Goal: Transaction & Acquisition: Purchase product/service

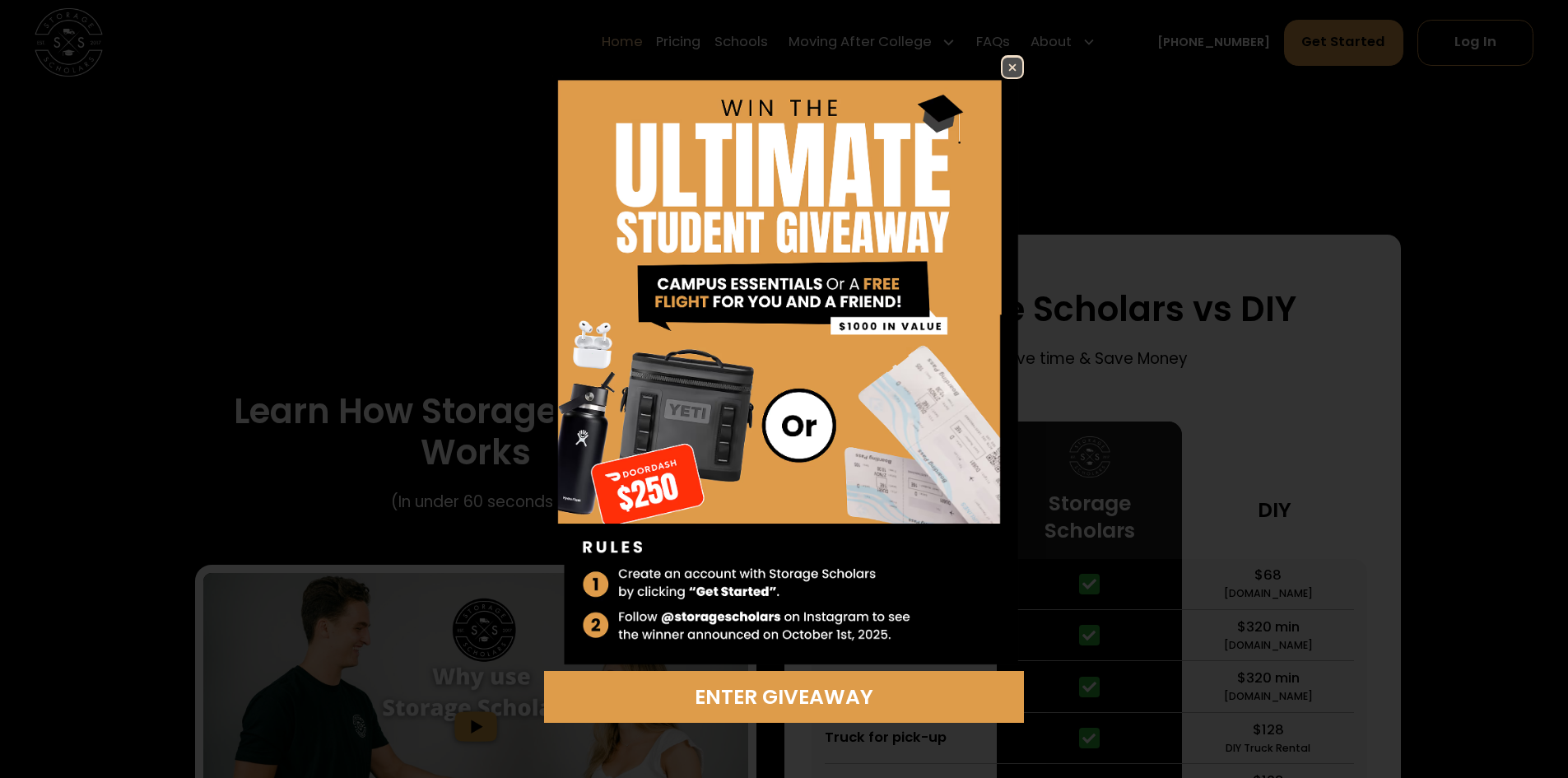
scroll to position [2716, 0]
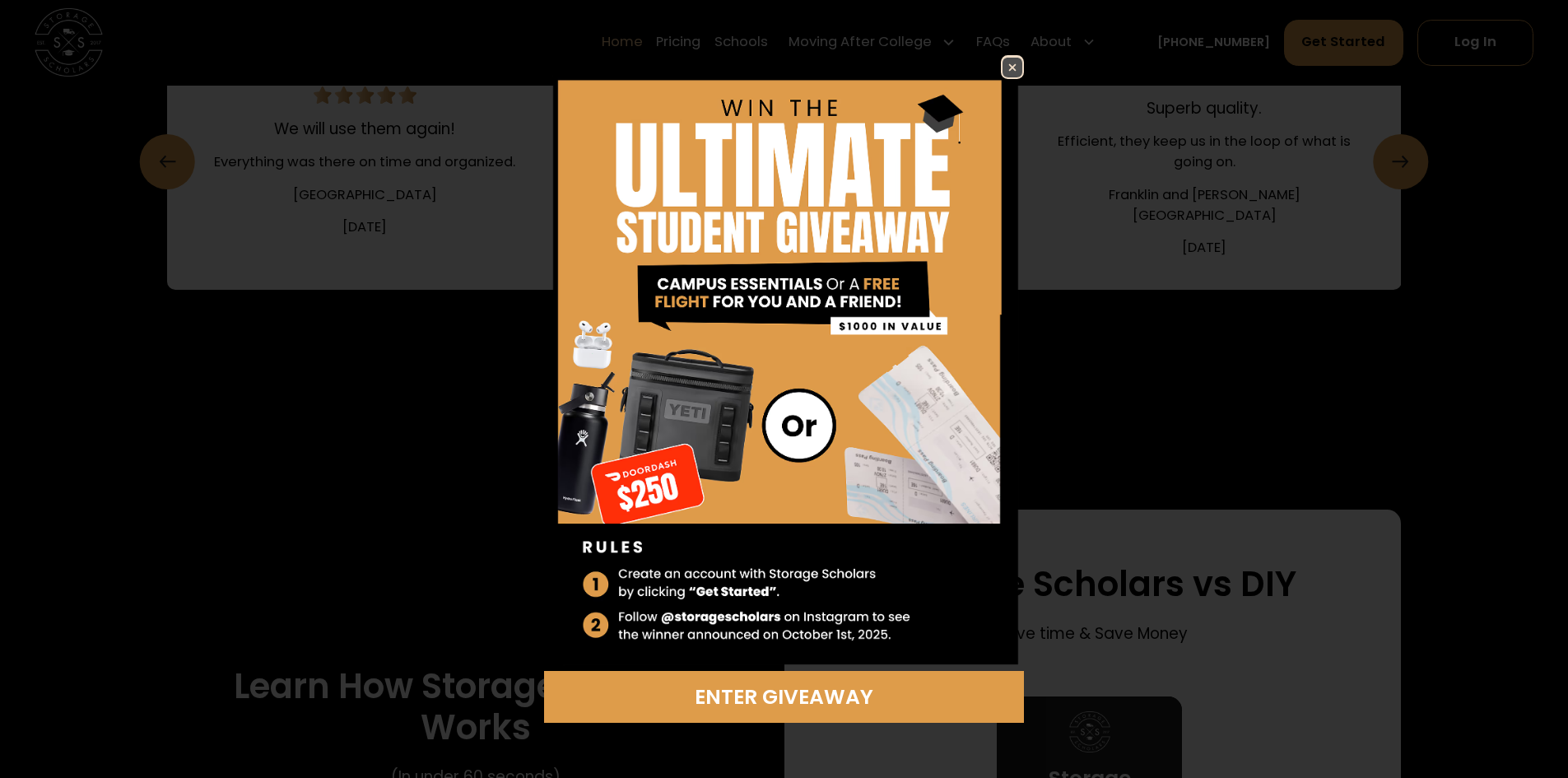
click at [1018, 58] on img at bounding box center [1013, 68] width 20 height 20
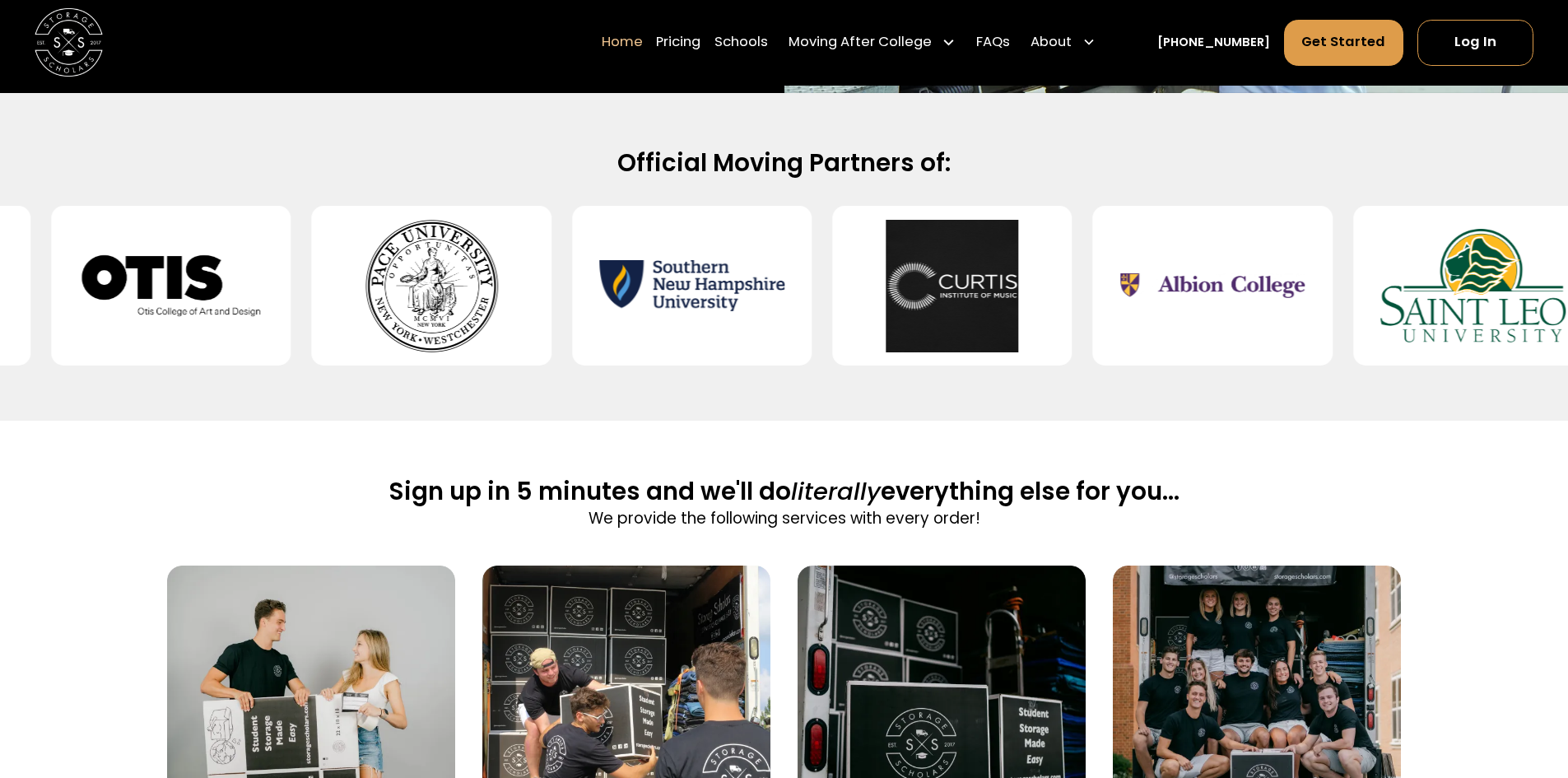
scroll to position [0, 0]
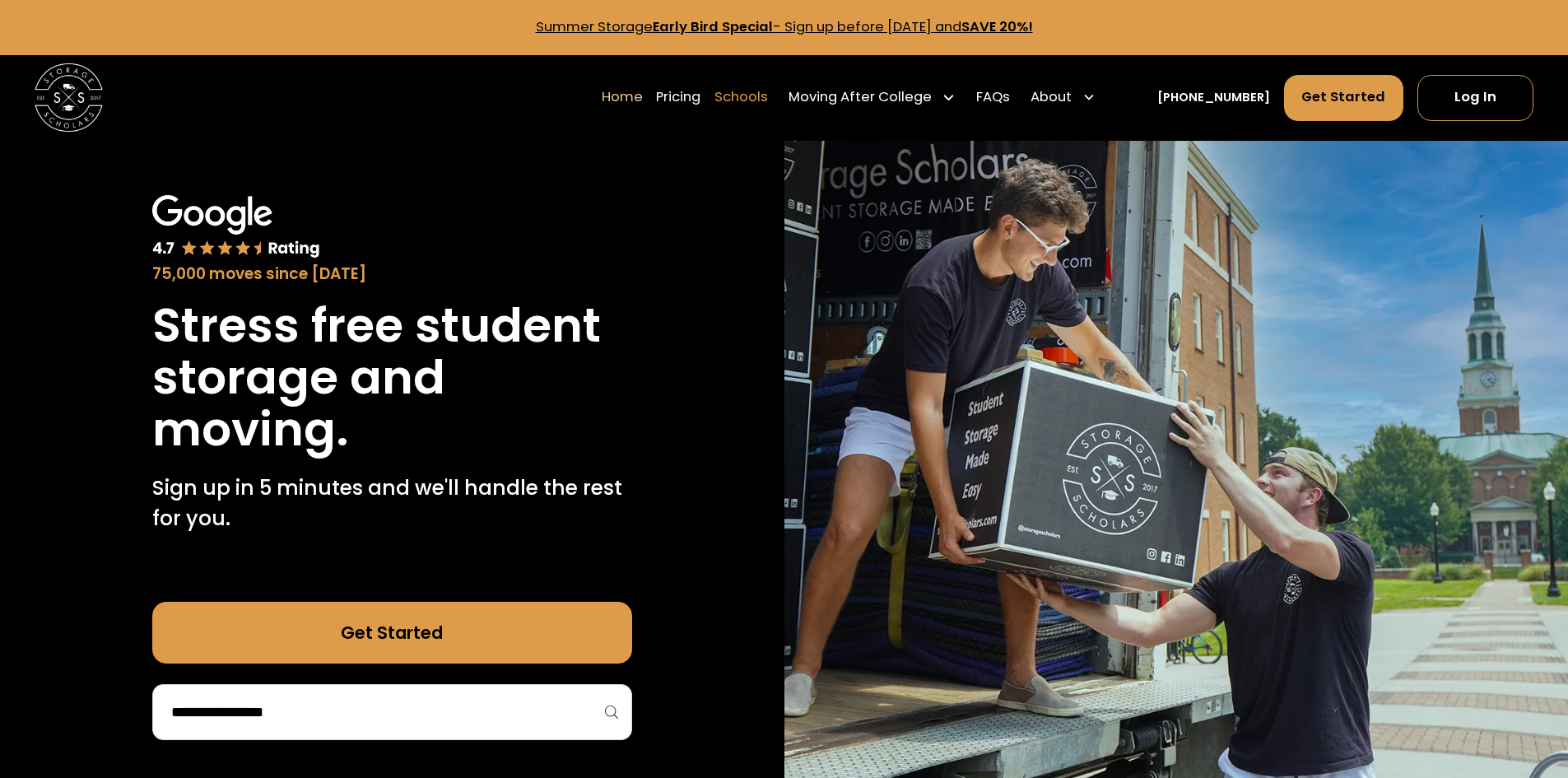
click at [768, 92] on link "Schools" at bounding box center [741, 97] width 54 height 48
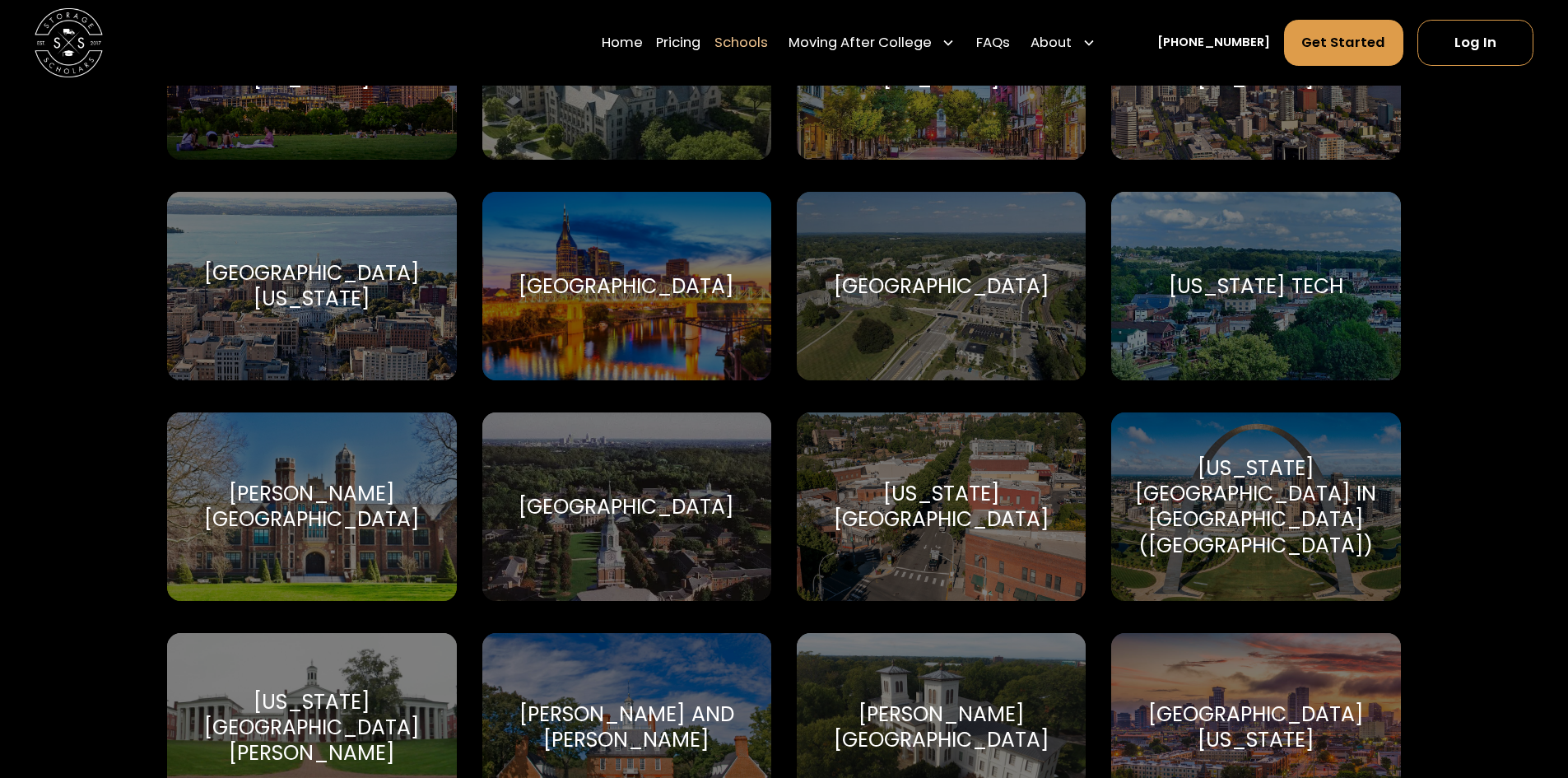
scroll to position [10124, 0]
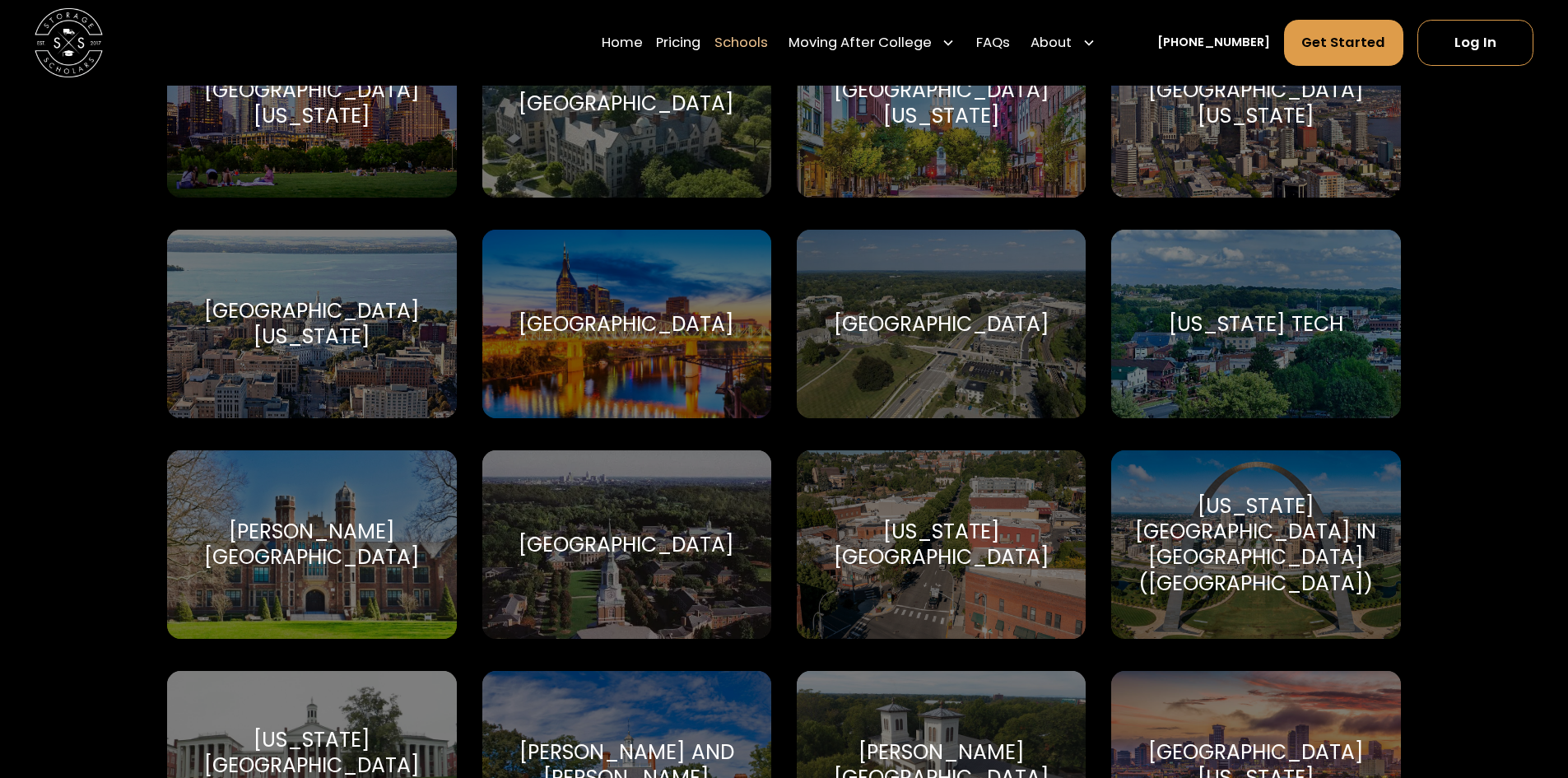
click at [610, 327] on div "[GEOGRAPHIC_DATA]" at bounding box center [627, 324] width 289 height 189
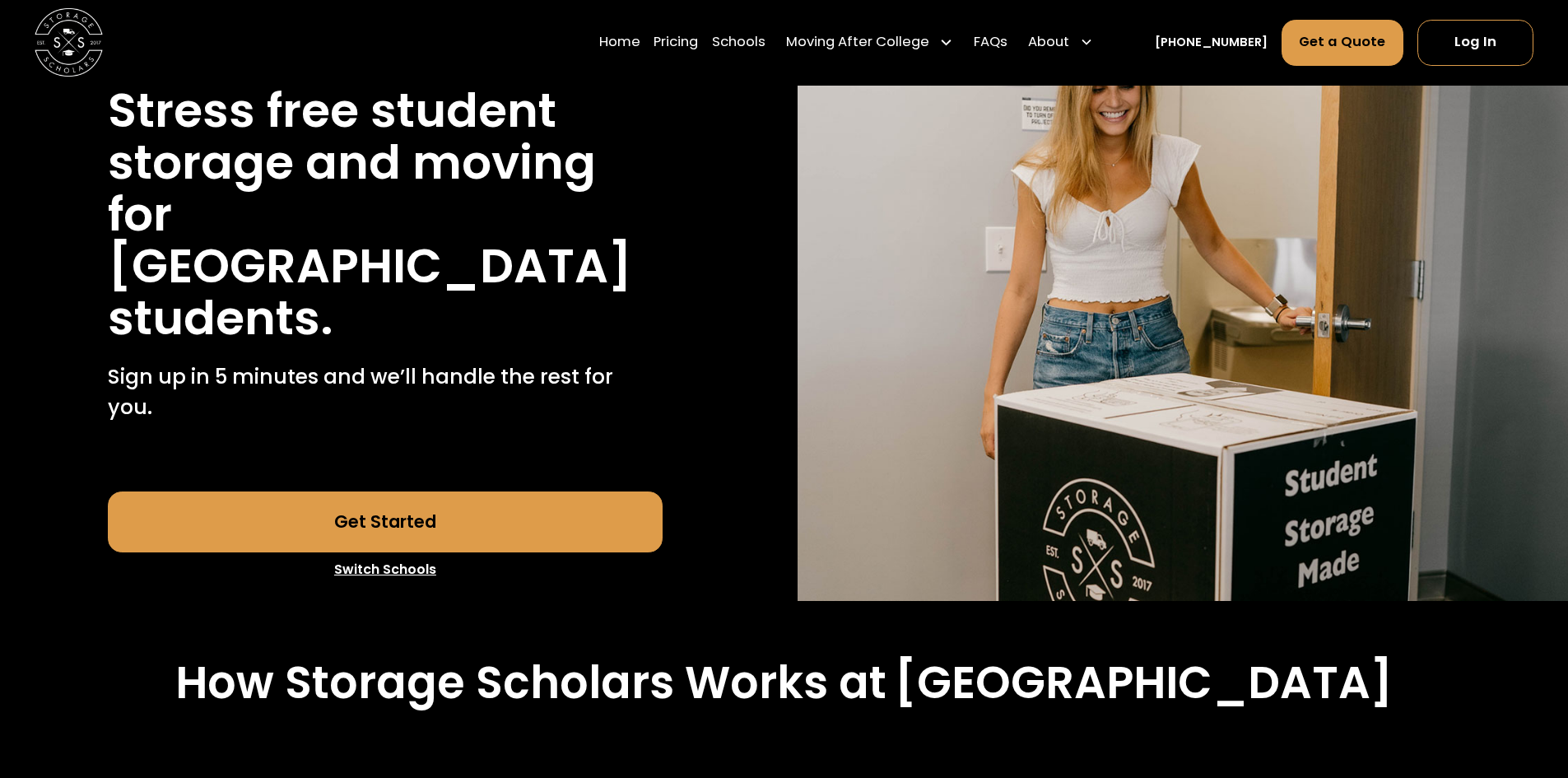
scroll to position [83, 0]
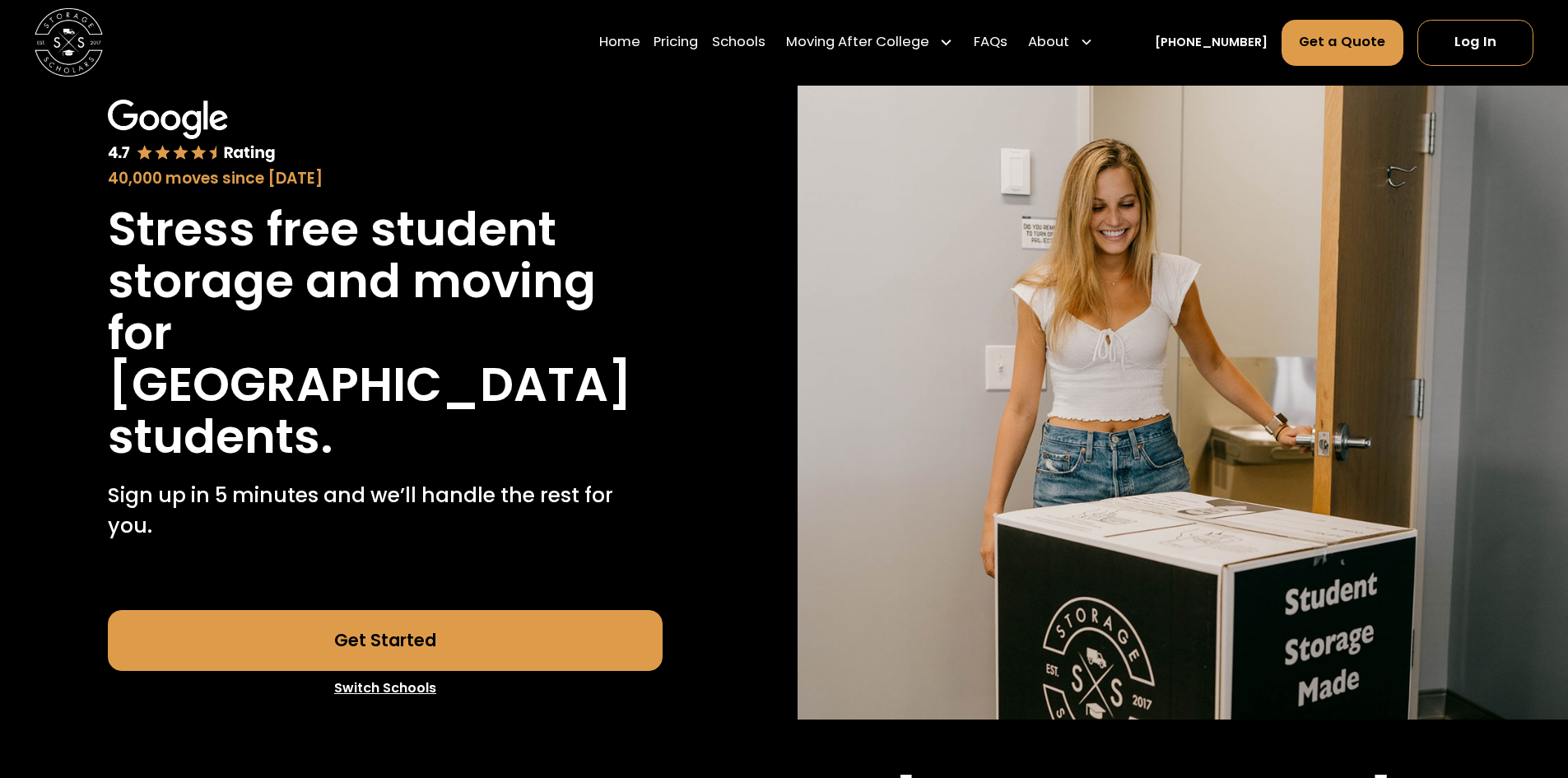
click at [411, 617] on link "Get Started" at bounding box center [385, 641] width 555 height 62
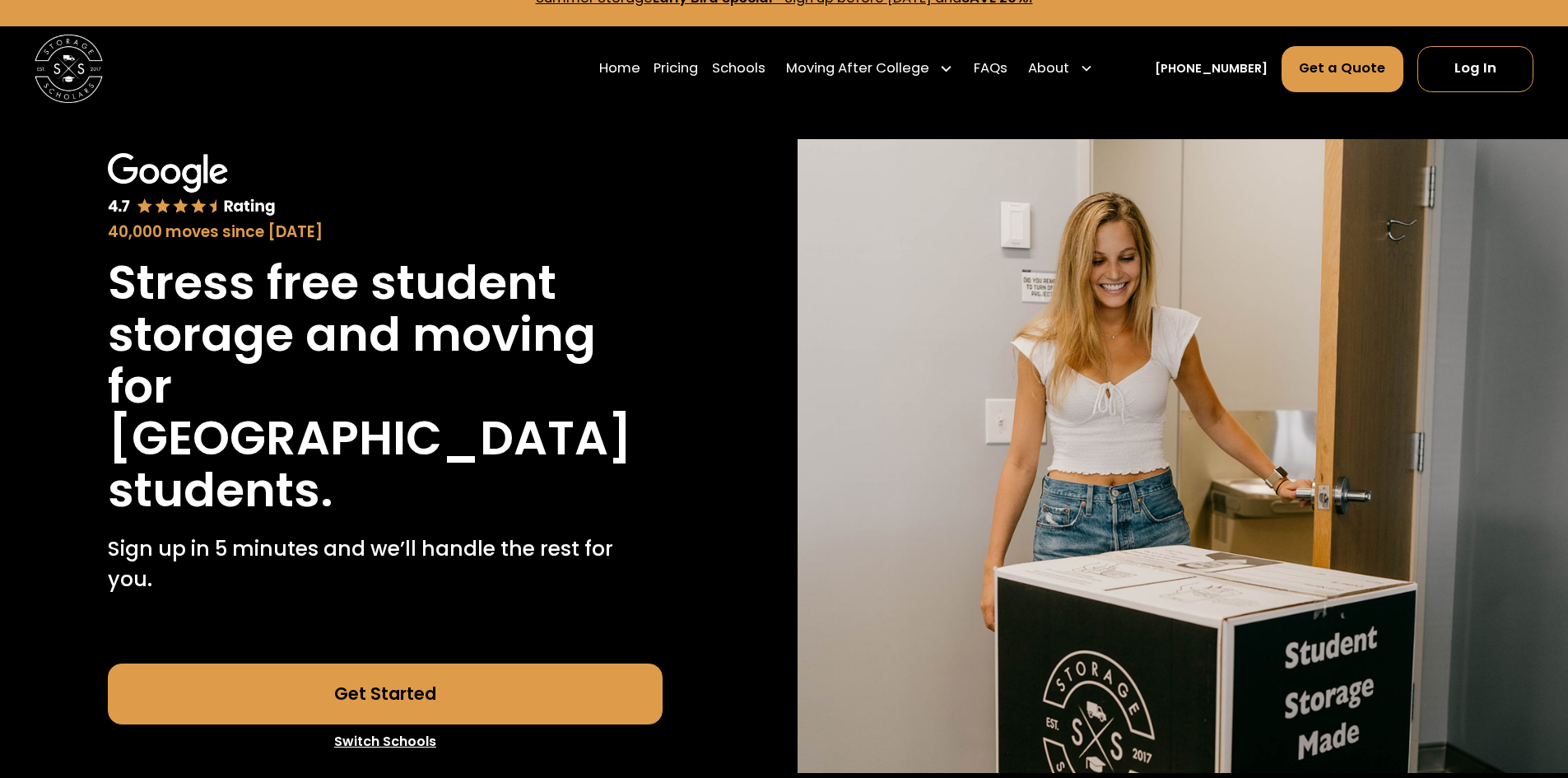
scroll to position [0, 0]
